Goal: Task Accomplishment & Management: Use online tool/utility

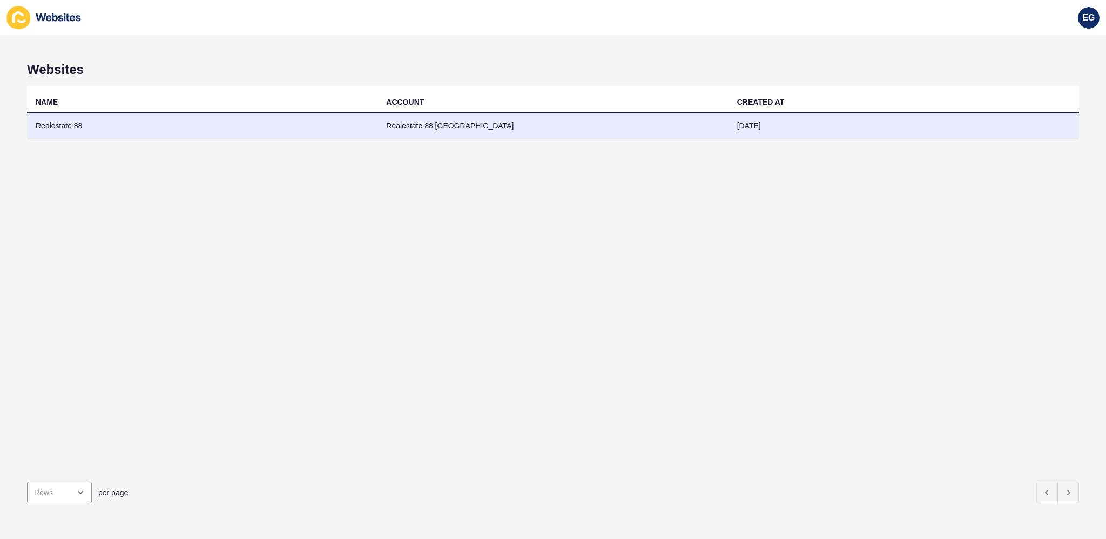
click at [414, 118] on td "Realestate 88 [GEOGRAPHIC_DATA]" at bounding box center [552, 126] width 350 height 26
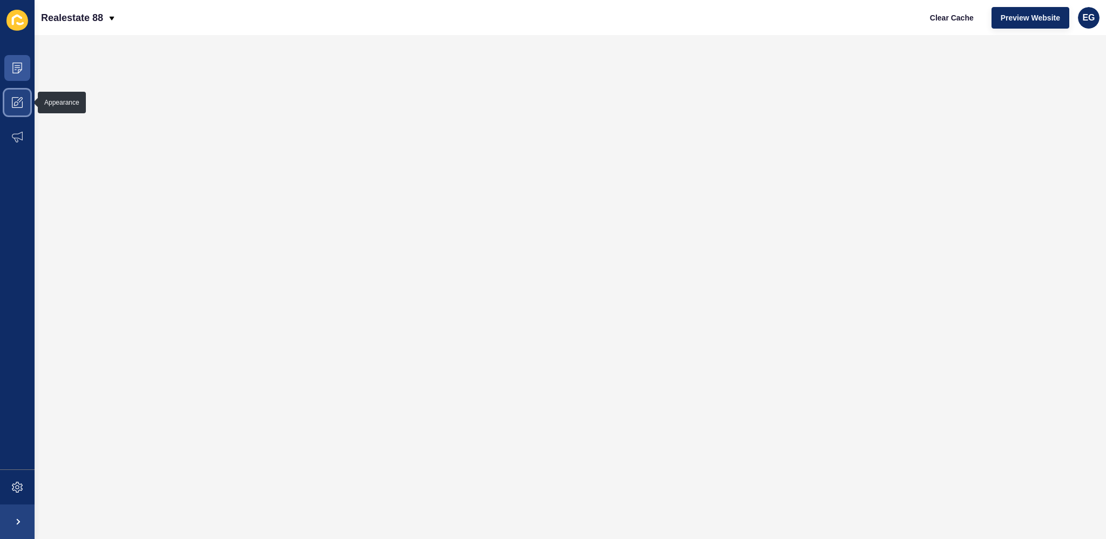
click at [17, 98] on icon at bounding box center [17, 102] width 11 height 11
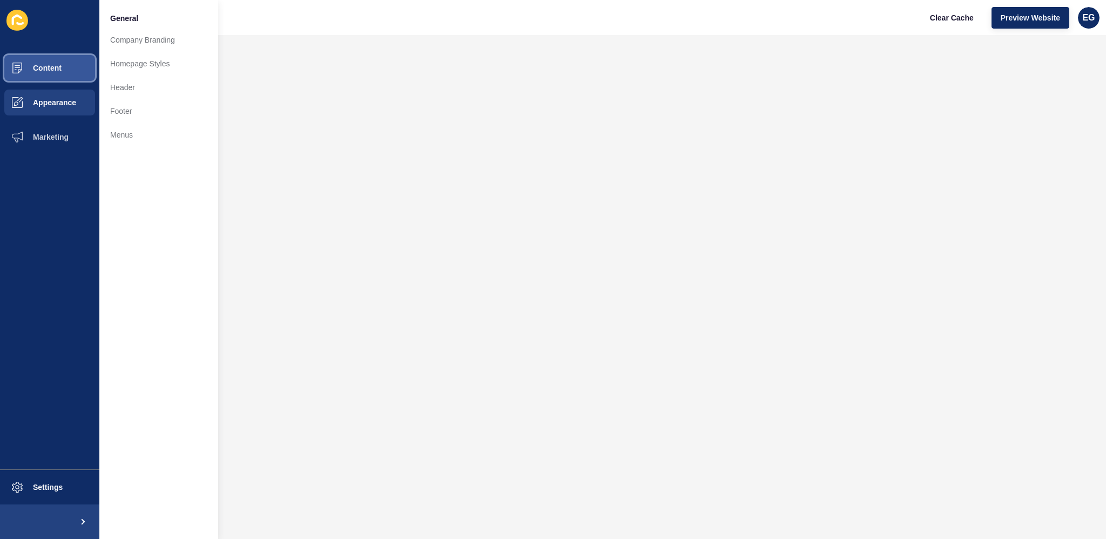
click at [59, 71] on span "Content" at bounding box center [29, 68] width 63 height 9
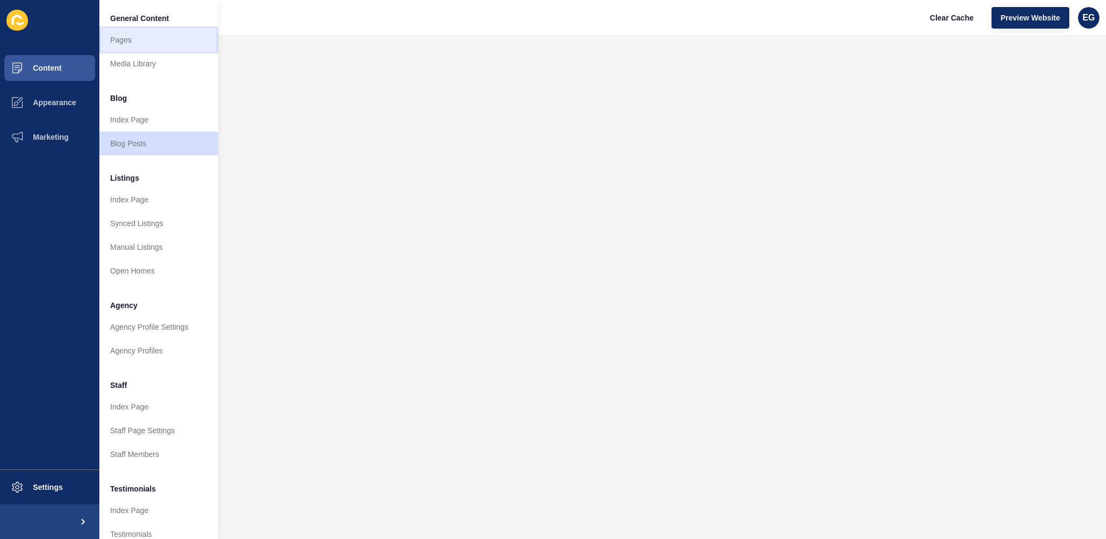
click at [143, 43] on link "Pages" at bounding box center [158, 40] width 119 height 24
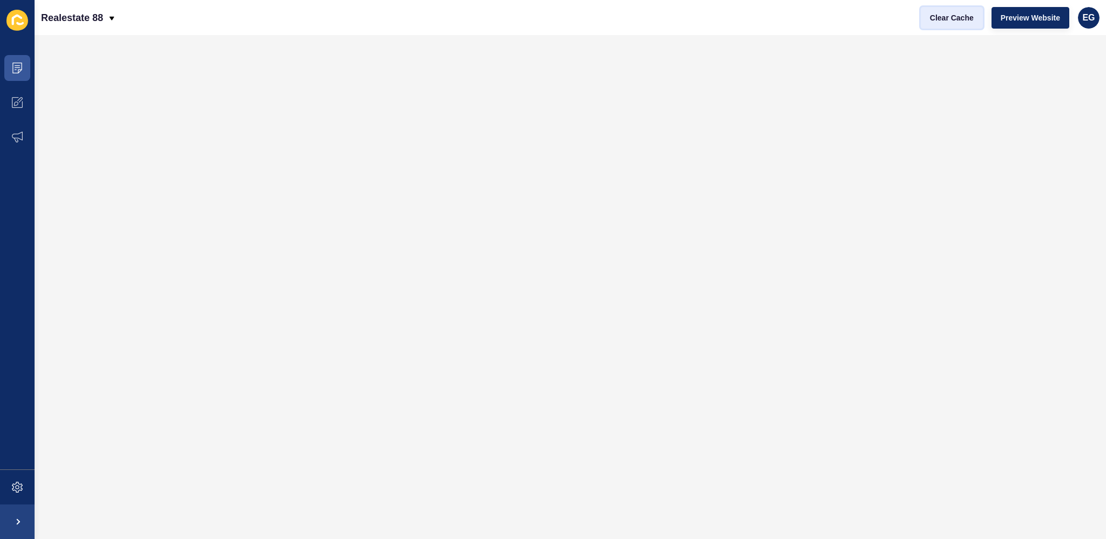
click at [948, 21] on span "Clear Cache" at bounding box center [952, 17] width 44 height 11
